Goal: Information Seeking & Learning: Find specific fact

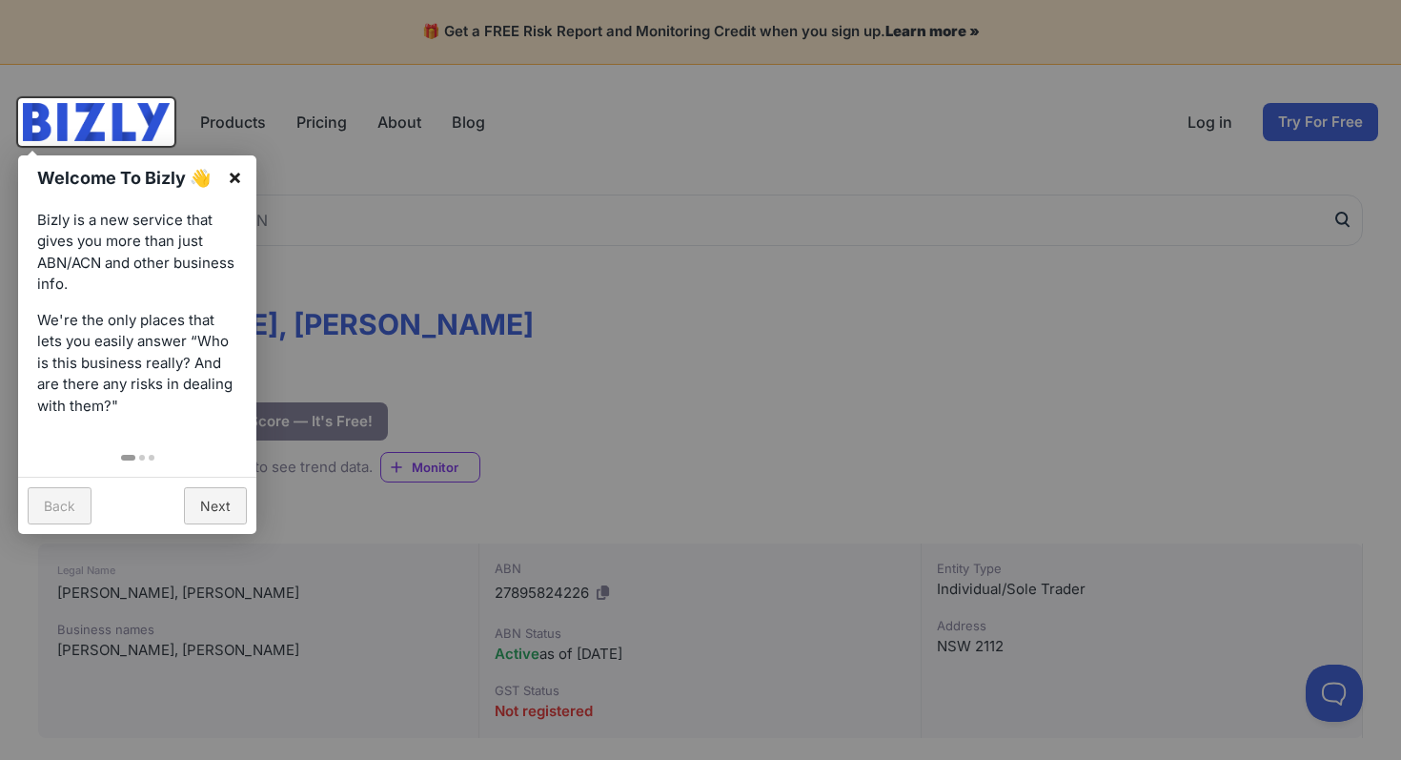
click at [231, 174] on link "×" at bounding box center [235, 176] width 43 height 43
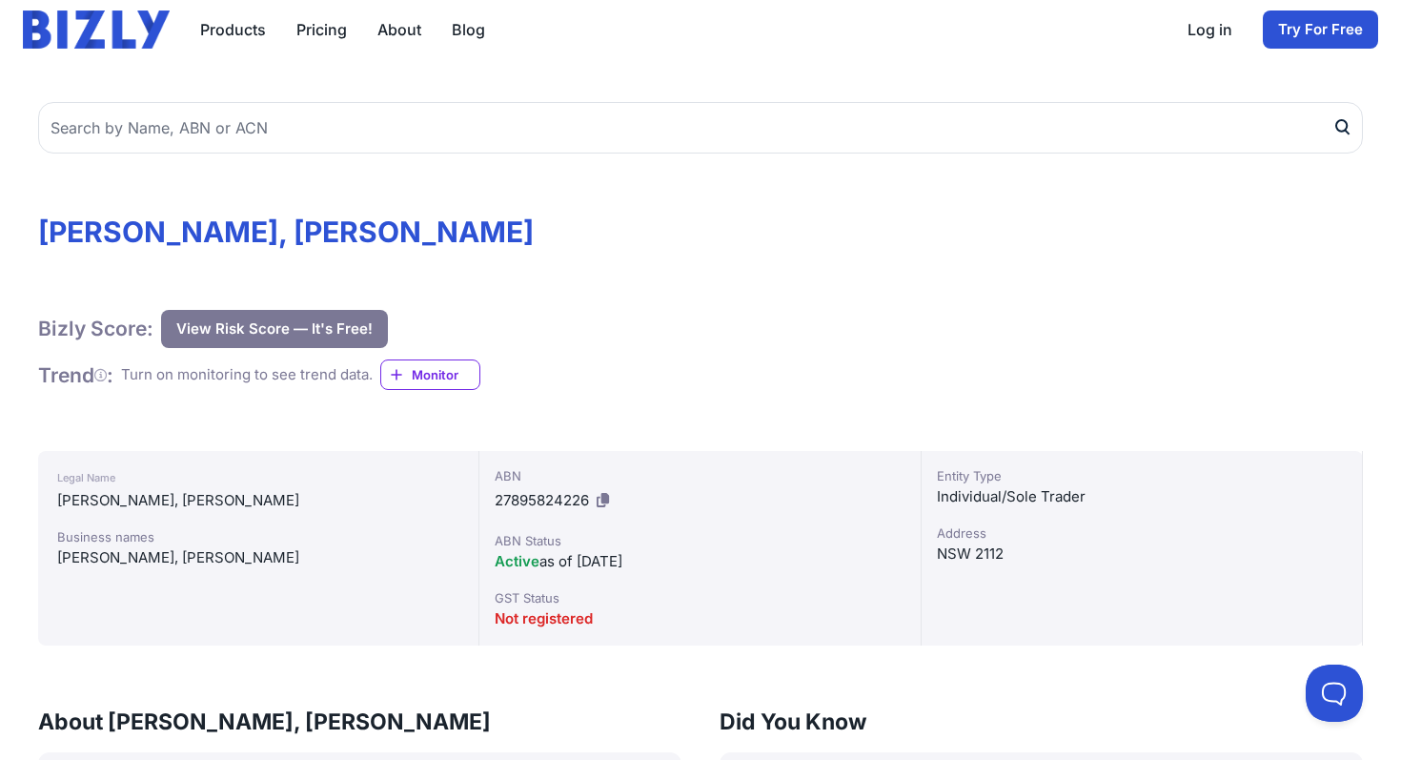
scroll to position [67, 0]
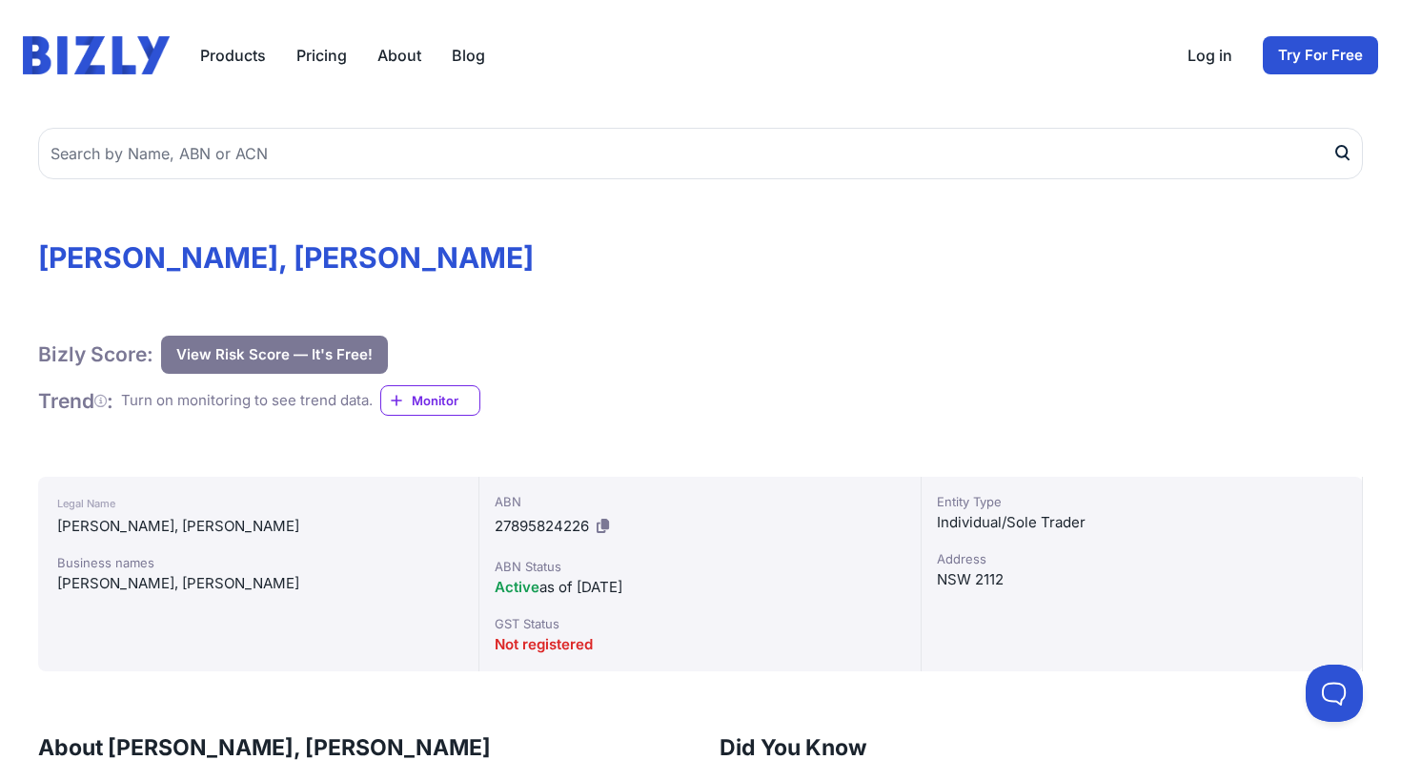
click at [416, 50] on link "About" at bounding box center [400, 55] width 44 height 23
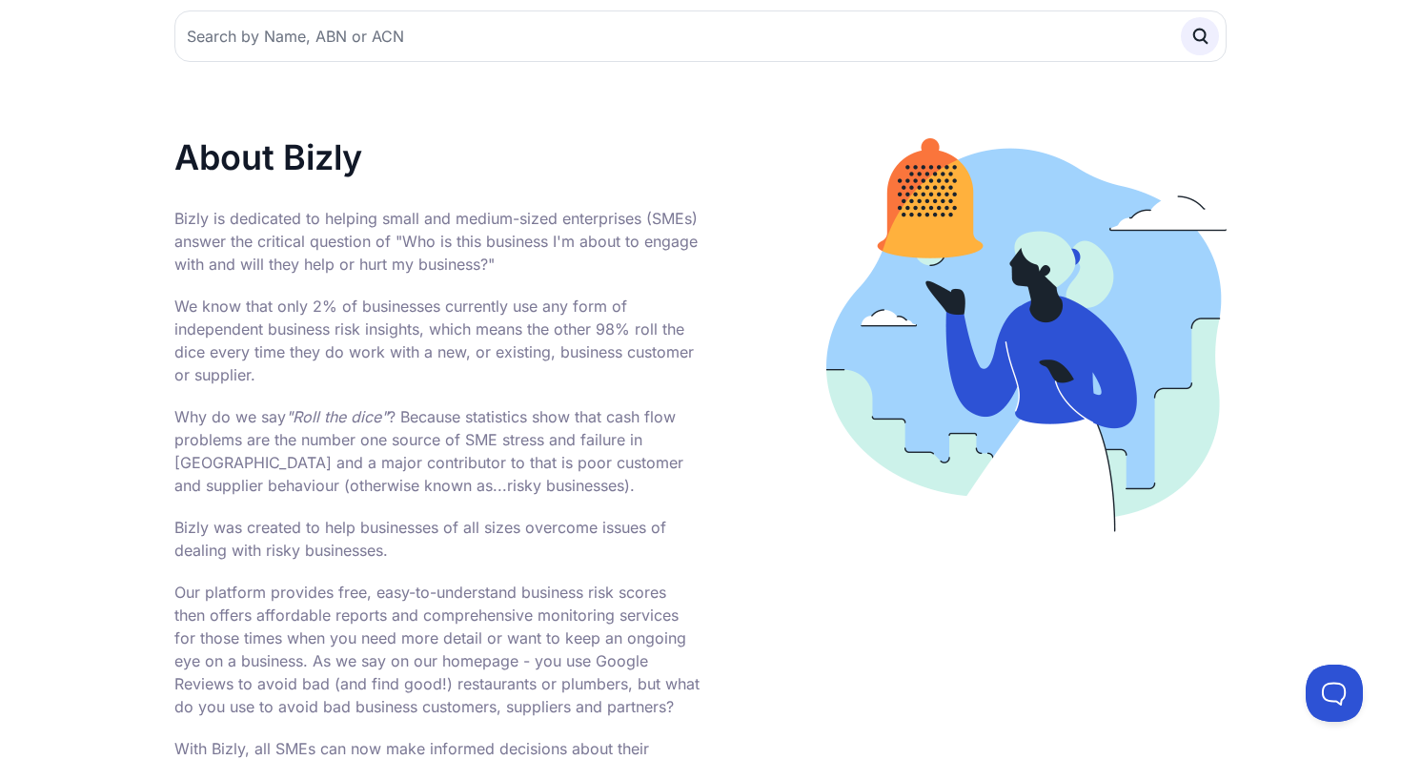
scroll to position [170, 0]
drag, startPoint x: 405, startPoint y: 215, endPoint x: 672, endPoint y: 211, distance: 267.0
click at [672, 211] on p "Bizly is dedicated to helping small and medium-sized enterprises (SMEs) answer …" at bounding box center [437, 240] width 526 height 69
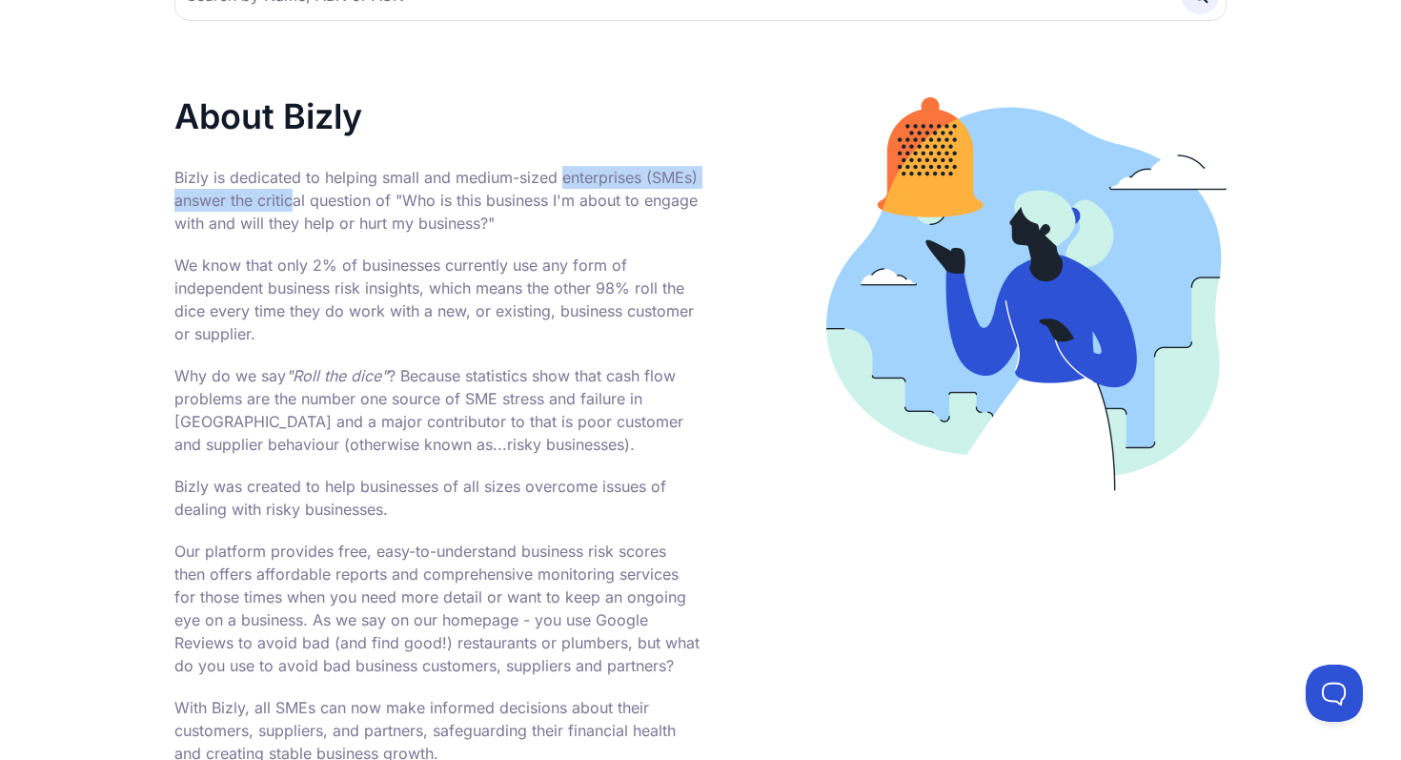
scroll to position [0, 0]
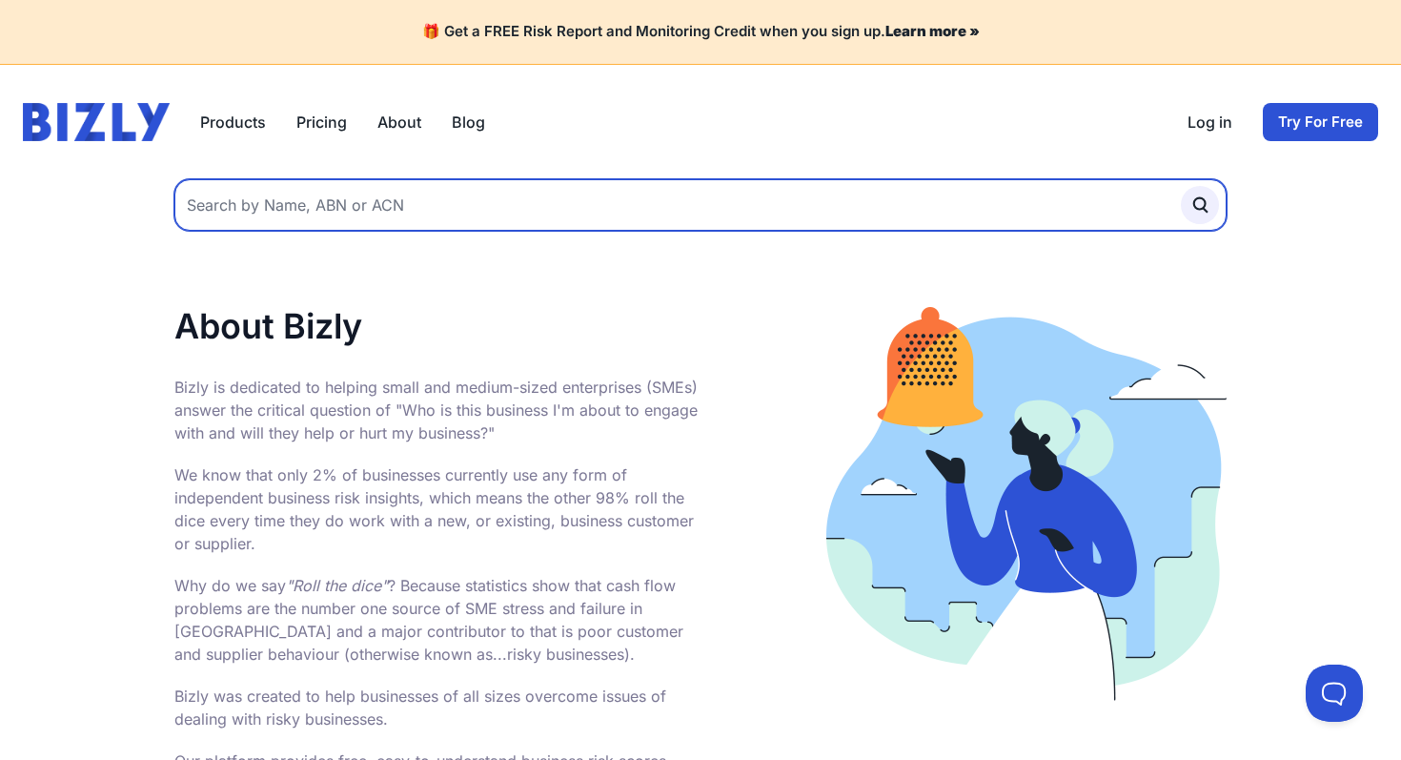
click at [322, 222] on input "text" at bounding box center [700, 204] width 1052 height 51
type input "[PERSON_NAME]"
click at [1181, 186] on button "submit" at bounding box center [1200, 205] width 38 height 38
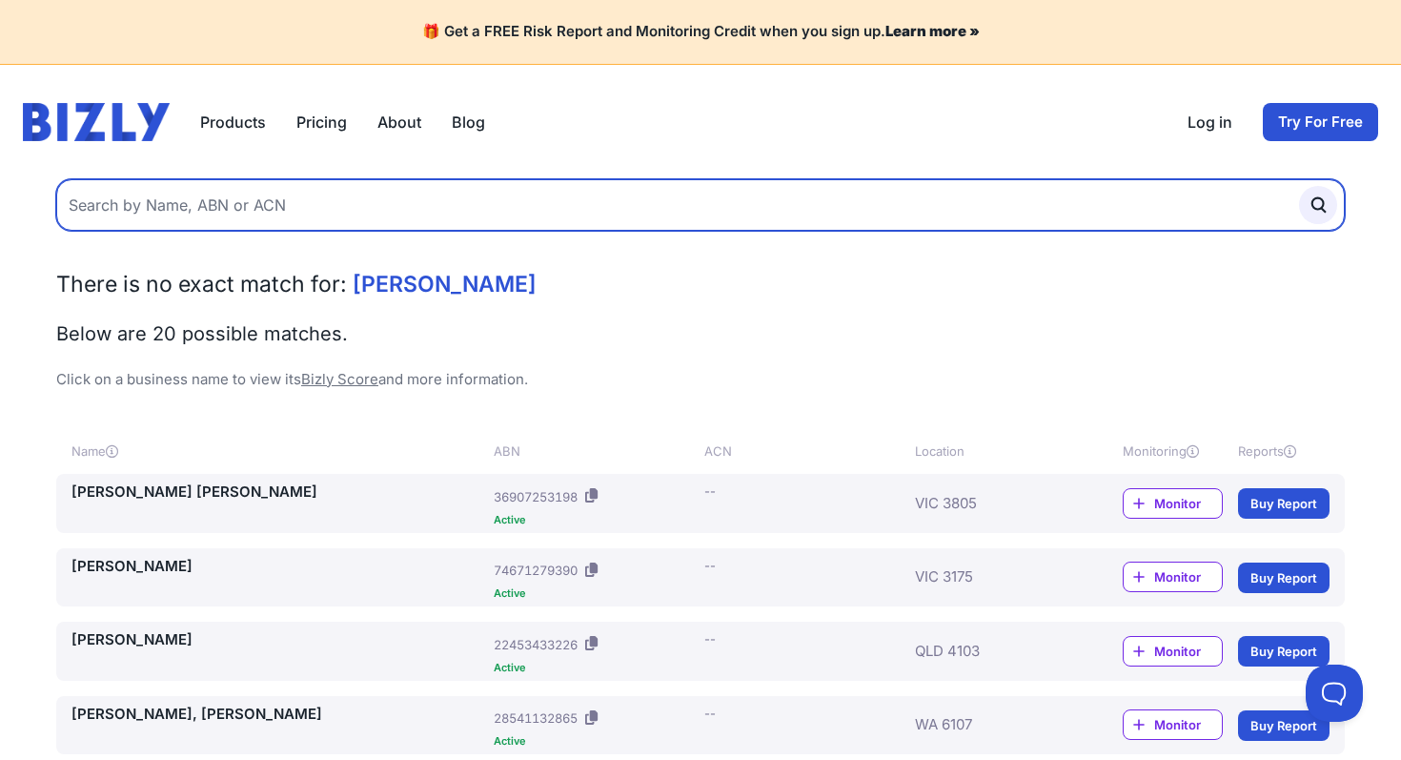
click at [261, 208] on input "text" at bounding box center [700, 204] width 1289 height 51
type input "elnaz rooz"
click at [1299, 186] on button "submit" at bounding box center [1318, 205] width 38 height 38
click at [152, 209] on input "text" at bounding box center [700, 204] width 1289 height 51
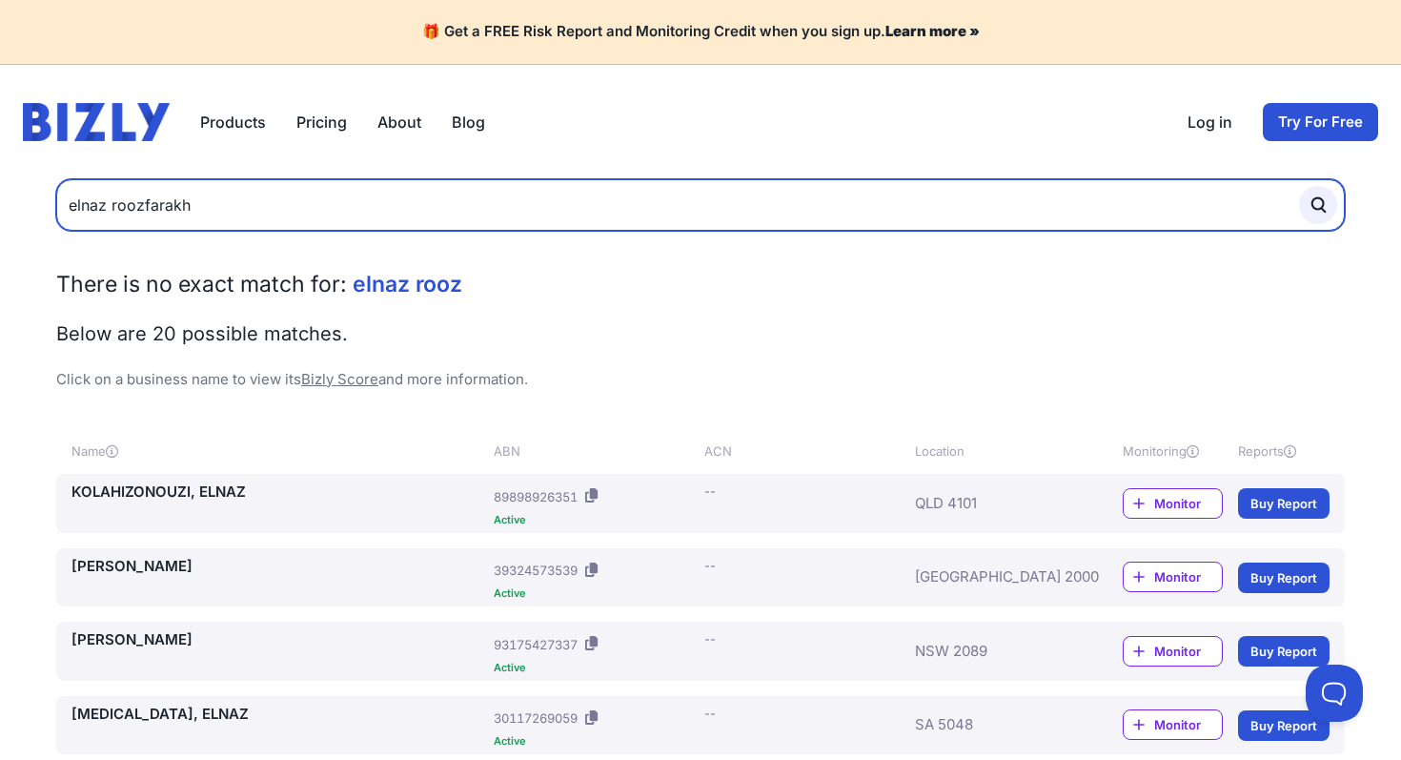
type input "elnaz roozfarakh"
click at [1299, 186] on button "submit" at bounding box center [1318, 205] width 38 height 38
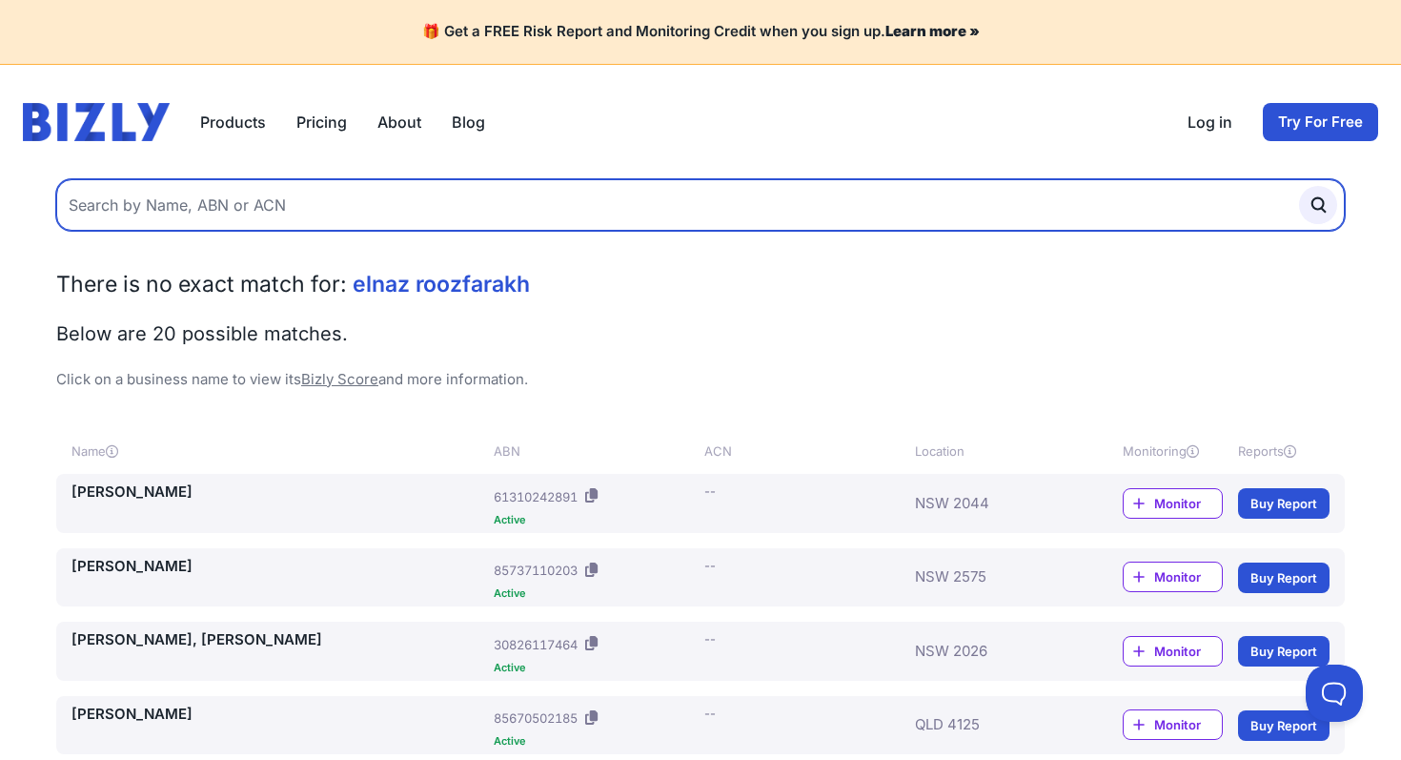
click at [264, 211] on input "text" at bounding box center [700, 204] width 1289 height 51
type input "ladan qasemi"
click at [1299, 186] on button "submit" at bounding box center [1318, 205] width 38 height 38
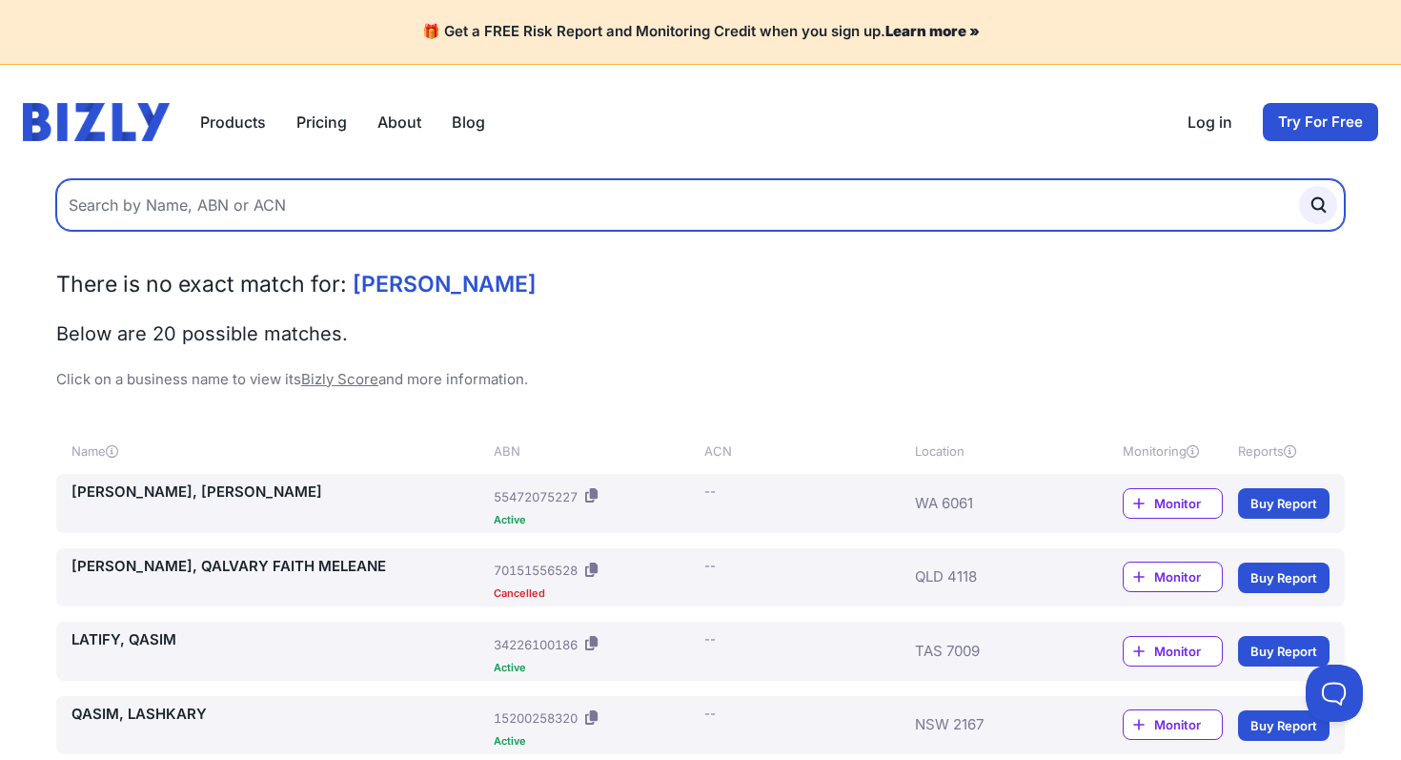
click at [127, 210] on input "text" at bounding box center [700, 204] width 1289 height 51
type input "ladan"
click at [1299, 186] on button "submit" at bounding box center [1318, 205] width 38 height 38
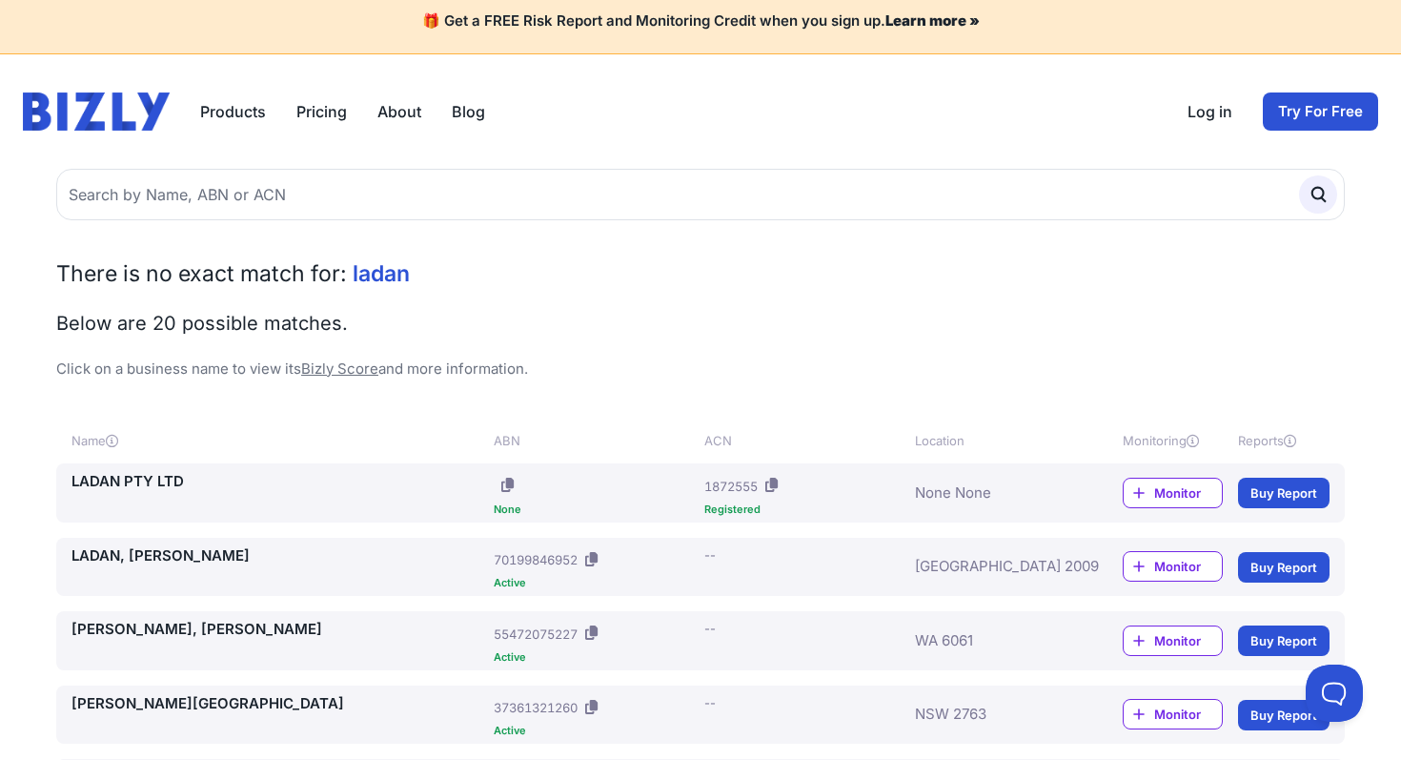
scroll to position [11, 0]
click at [411, 117] on link "About" at bounding box center [400, 110] width 44 height 23
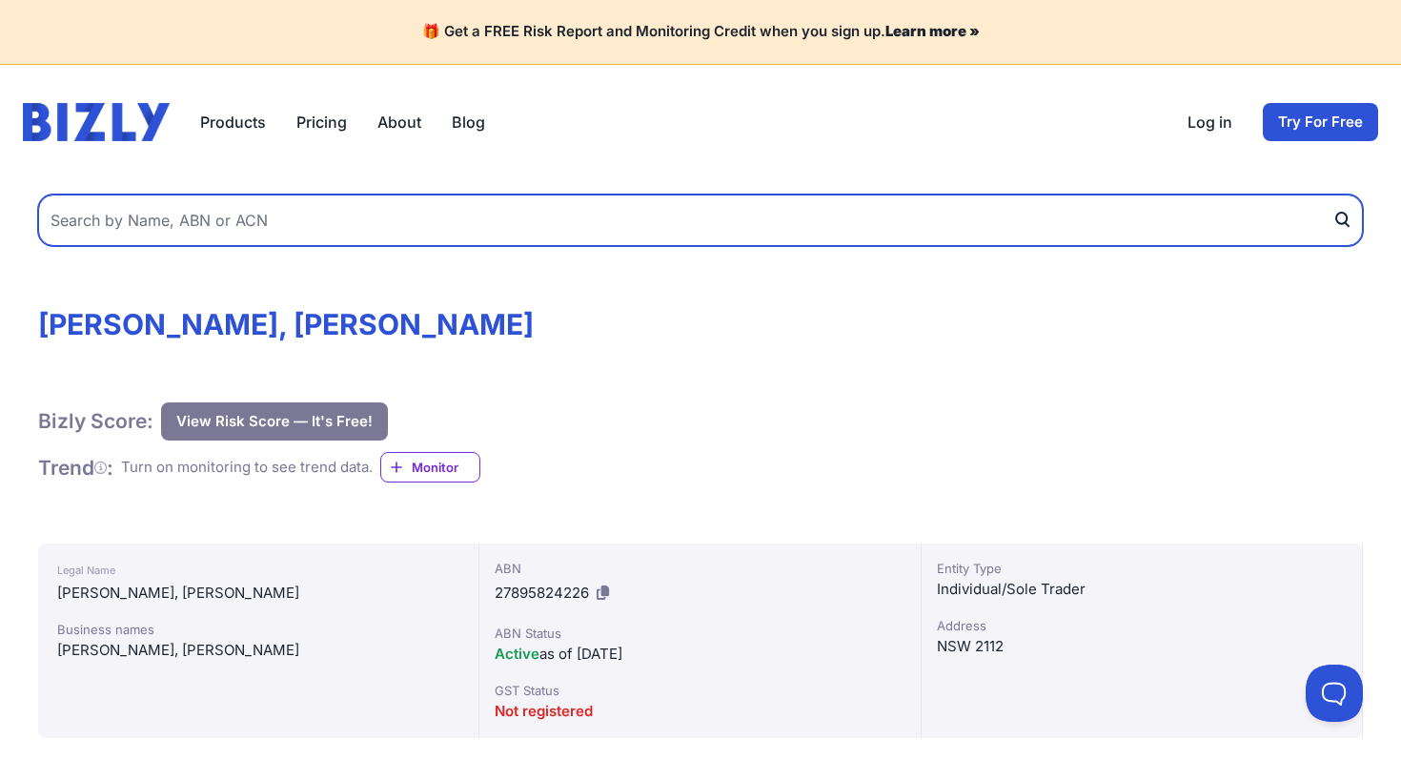
click at [177, 224] on input "text" at bounding box center [700, 219] width 1325 height 51
type input "[PERSON_NAME] [PERSON_NAME]"
click at [1333, 194] on button "submit" at bounding box center [1348, 219] width 31 height 51
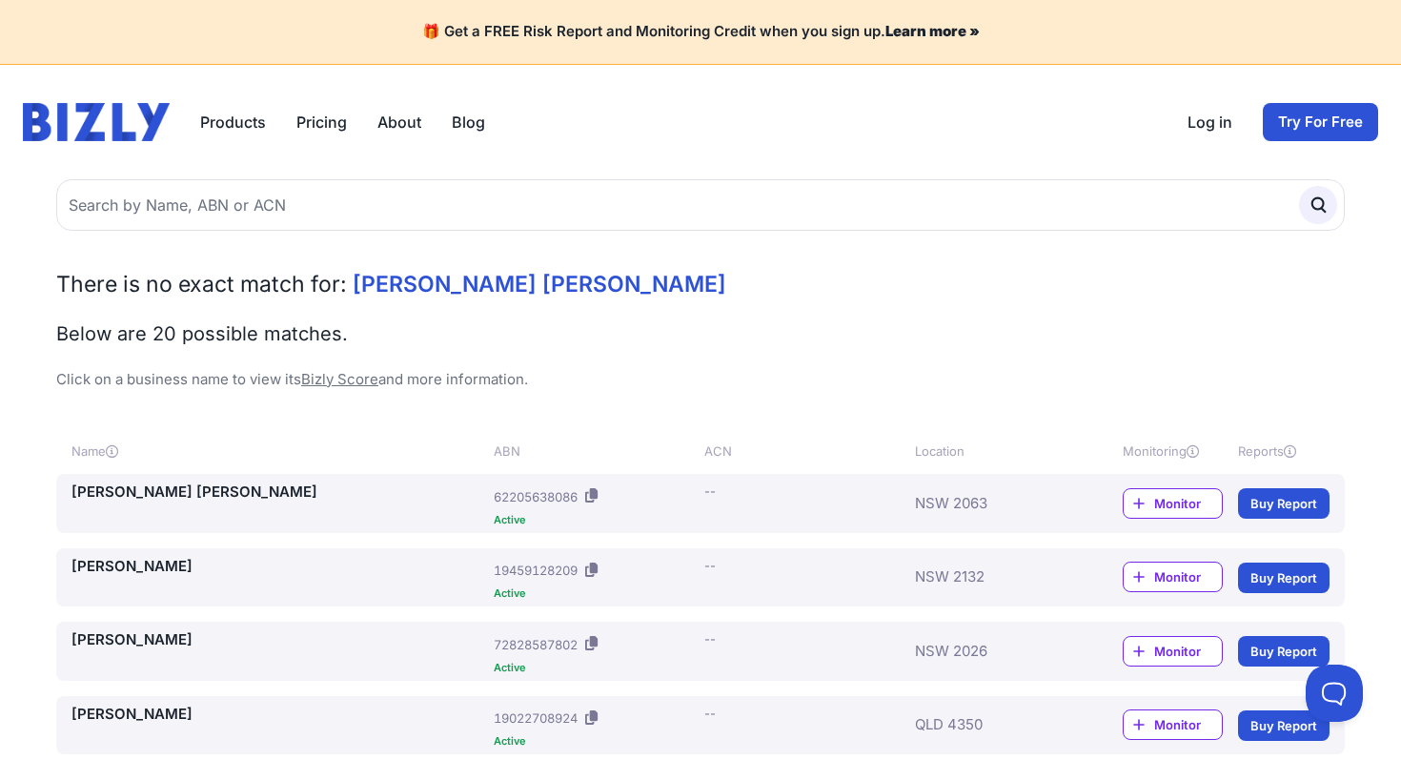
click at [199, 499] on link "AGHIGHI RAVAN, SARAH" at bounding box center [279, 492] width 415 height 22
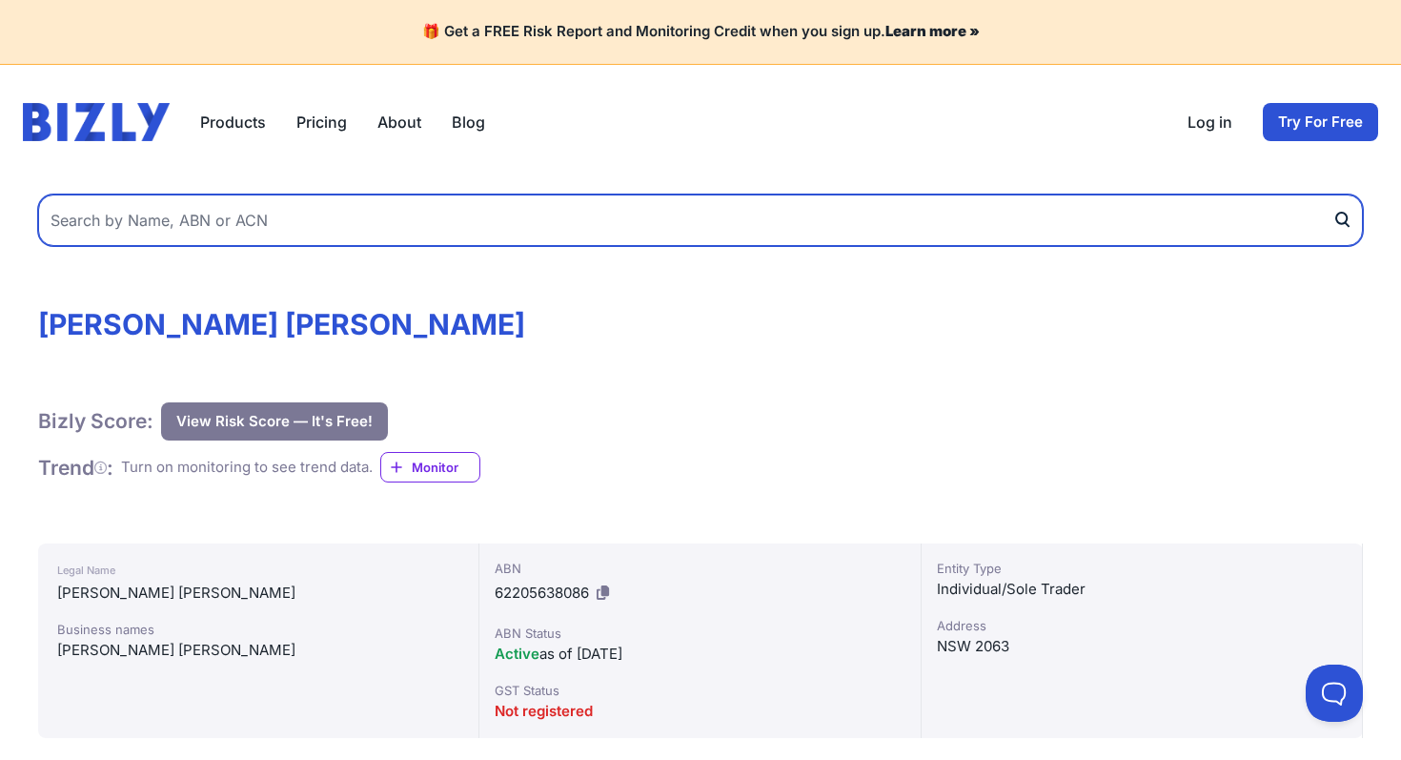
click at [216, 230] on input "text" at bounding box center [700, 219] width 1325 height 51
type input "hamid gholizadeh"
click at [1333, 194] on button "submit" at bounding box center [1348, 219] width 31 height 51
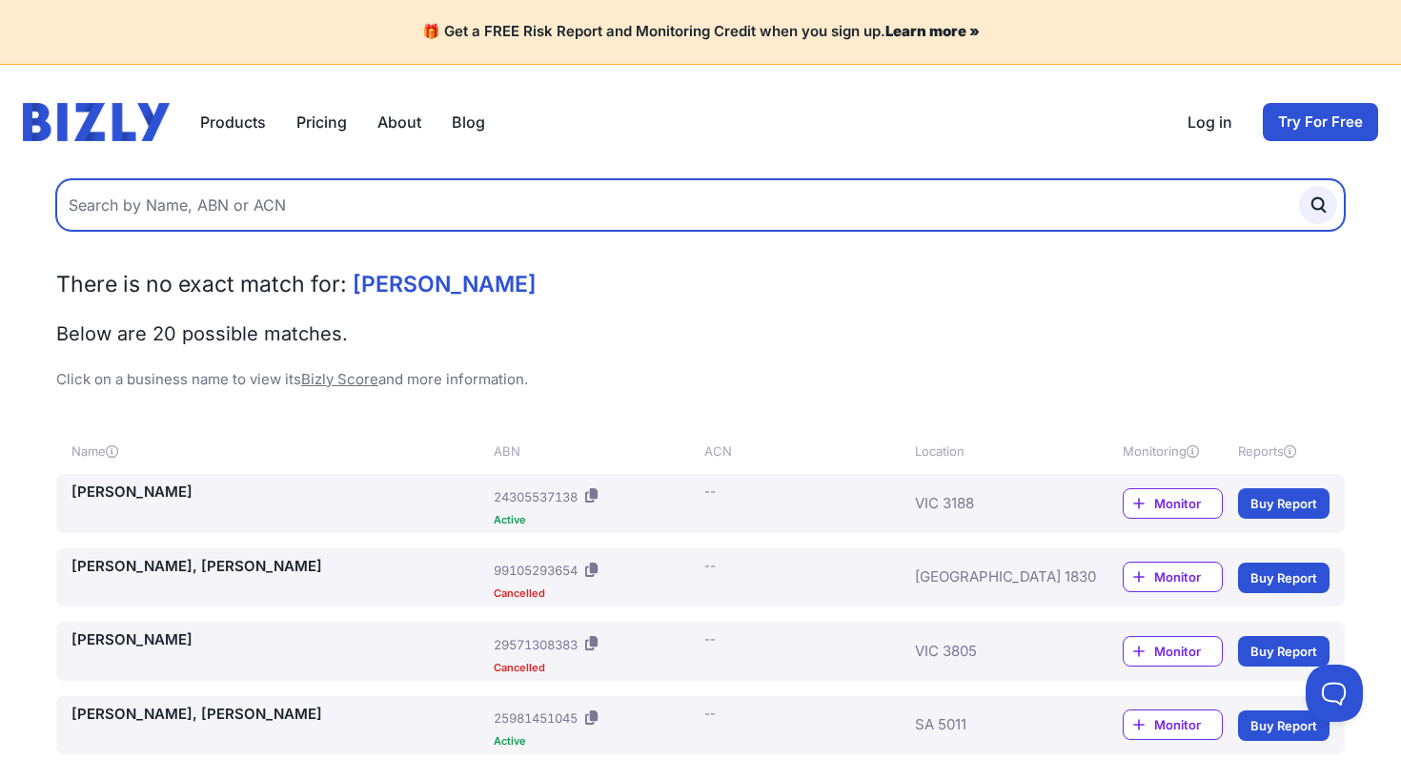
click at [194, 211] on input "text" at bounding box center [700, 204] width 1289 height 51
type input "z"
type input "[PERSON_NAME]"
click at [1299, 186] on button "submit" at bounding box center [1318, 205] width 38 height 38
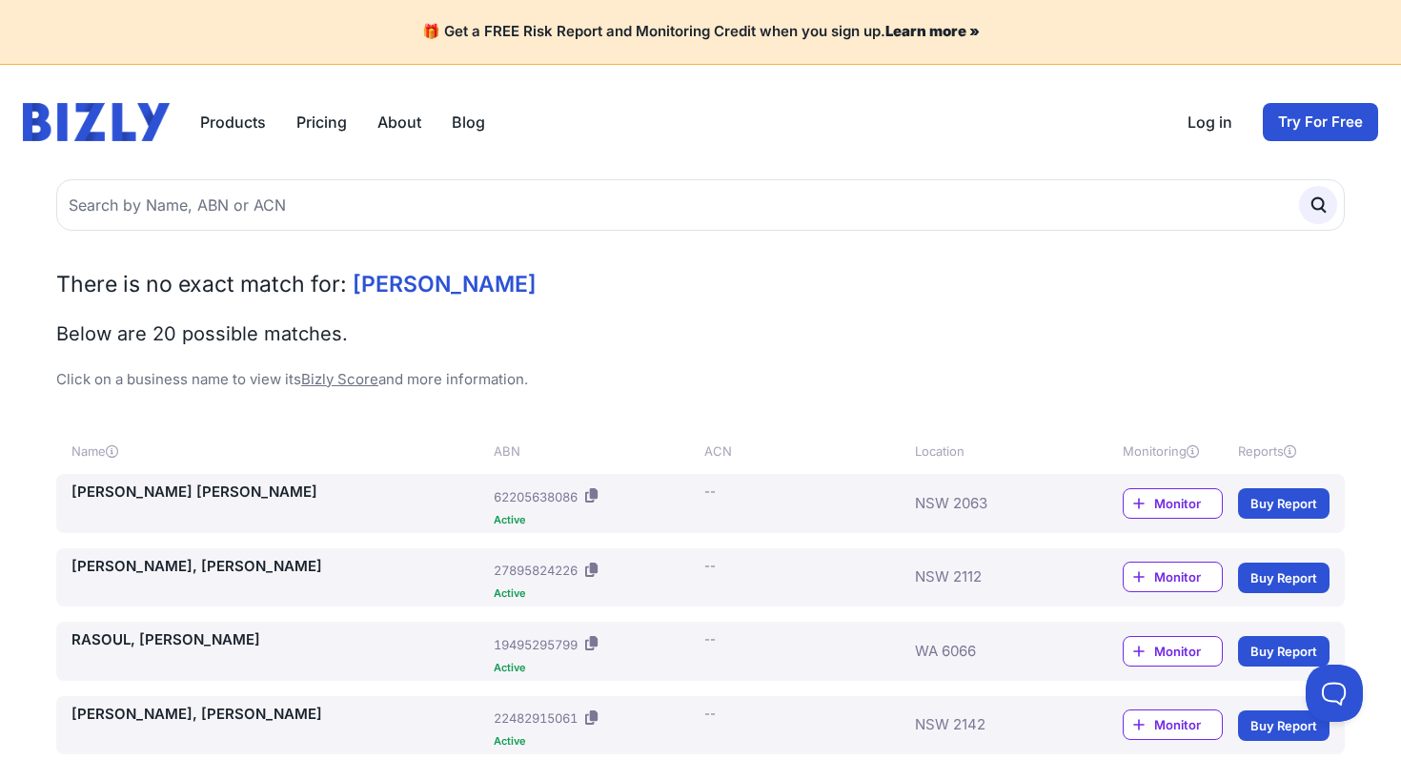
click at [212, 559] on link "[PERSON_NAME], [PERSON_NAME]" at bounding box center [279, 567] width 415 height 22
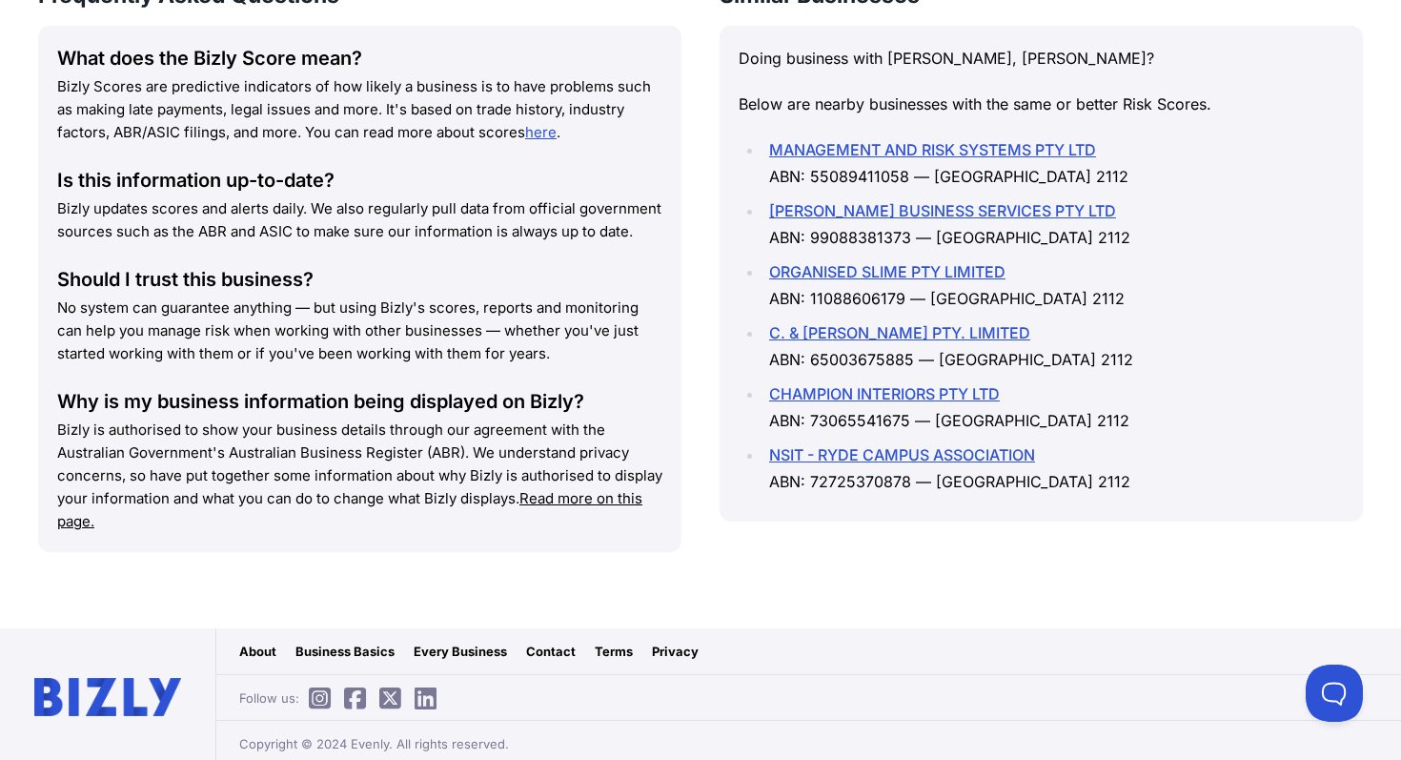
scroll to position [1646, 0]
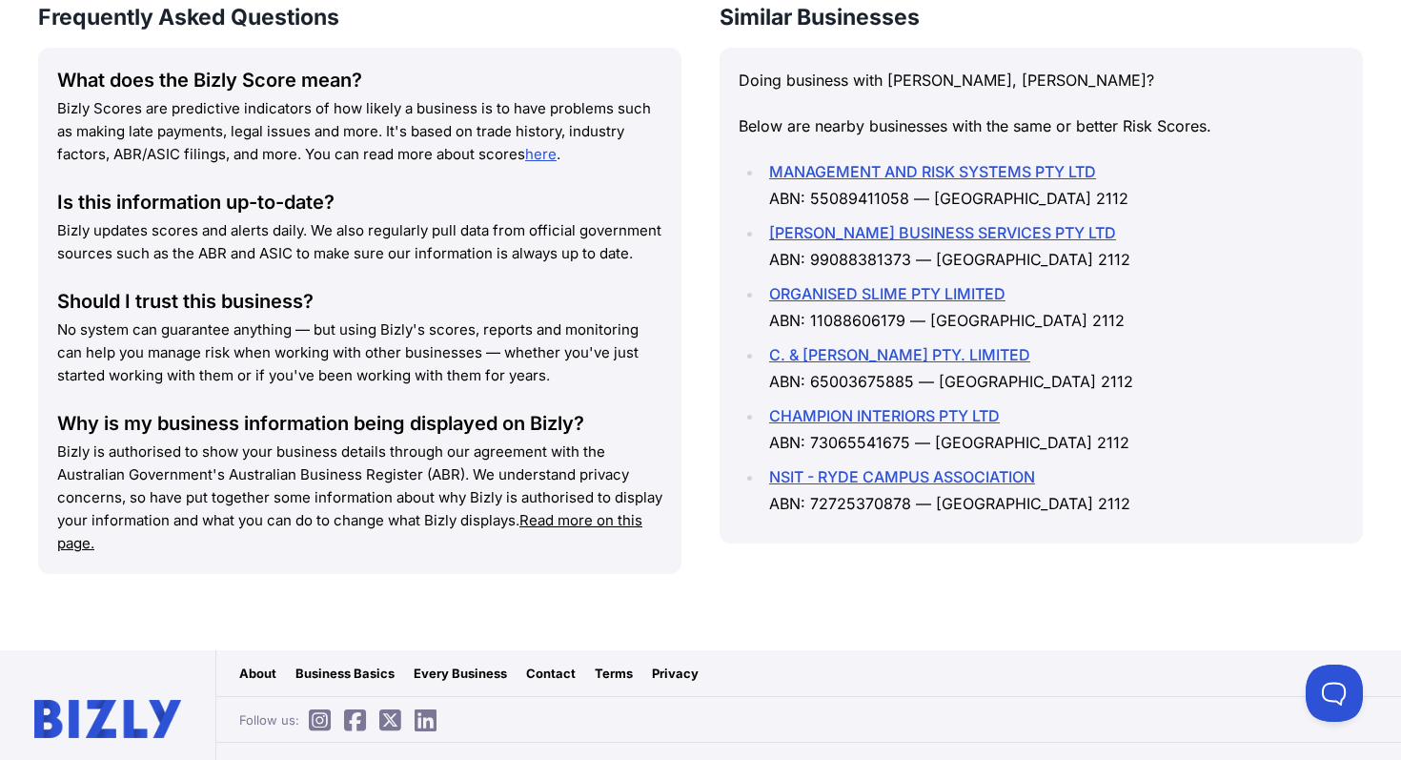
click at [916, 547] on div "Similar Businesses Doing business with AGHIGHI RAVAN, ZAHRA? Below are nearby b…" at bounding box center [1042, 307] width 644 height 610
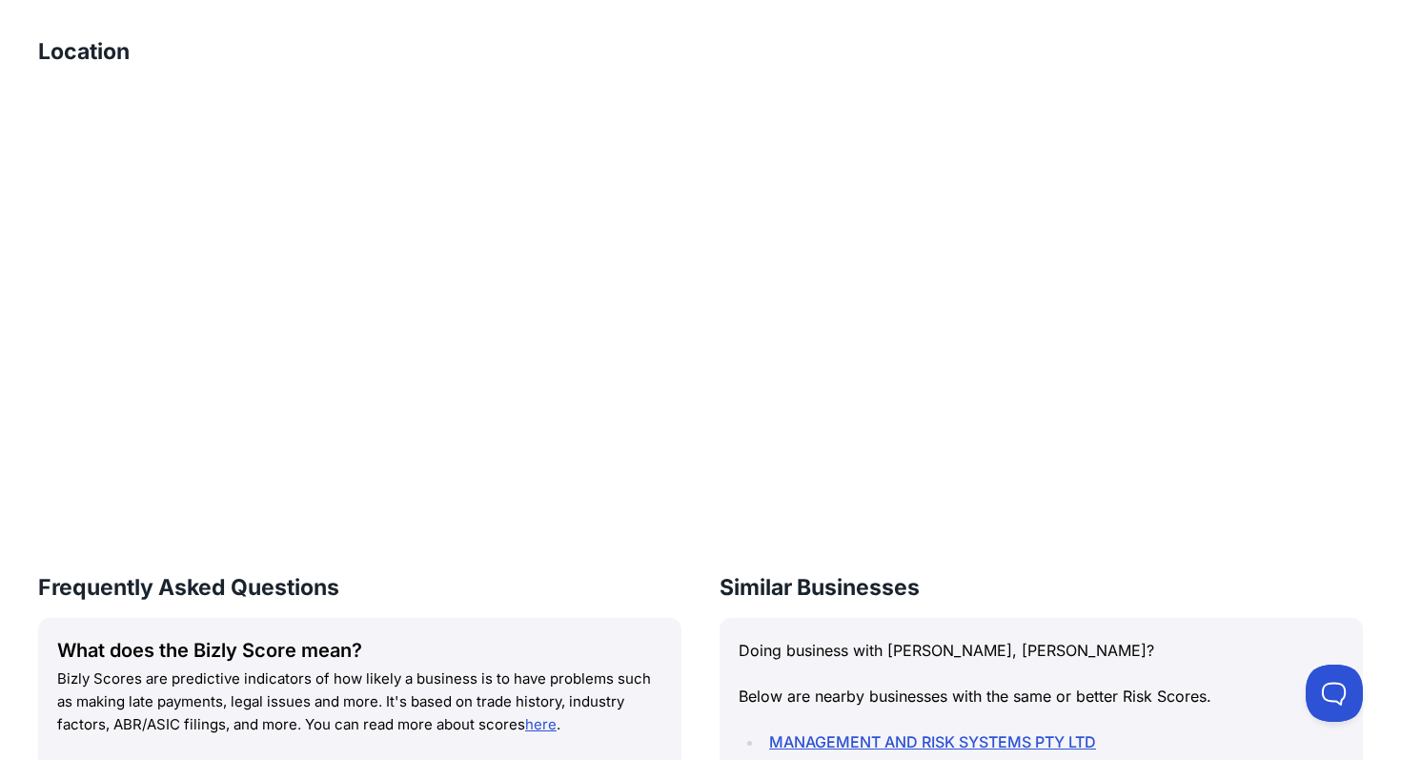
scroll to position [1075, 0]
